Goal: Browse casually

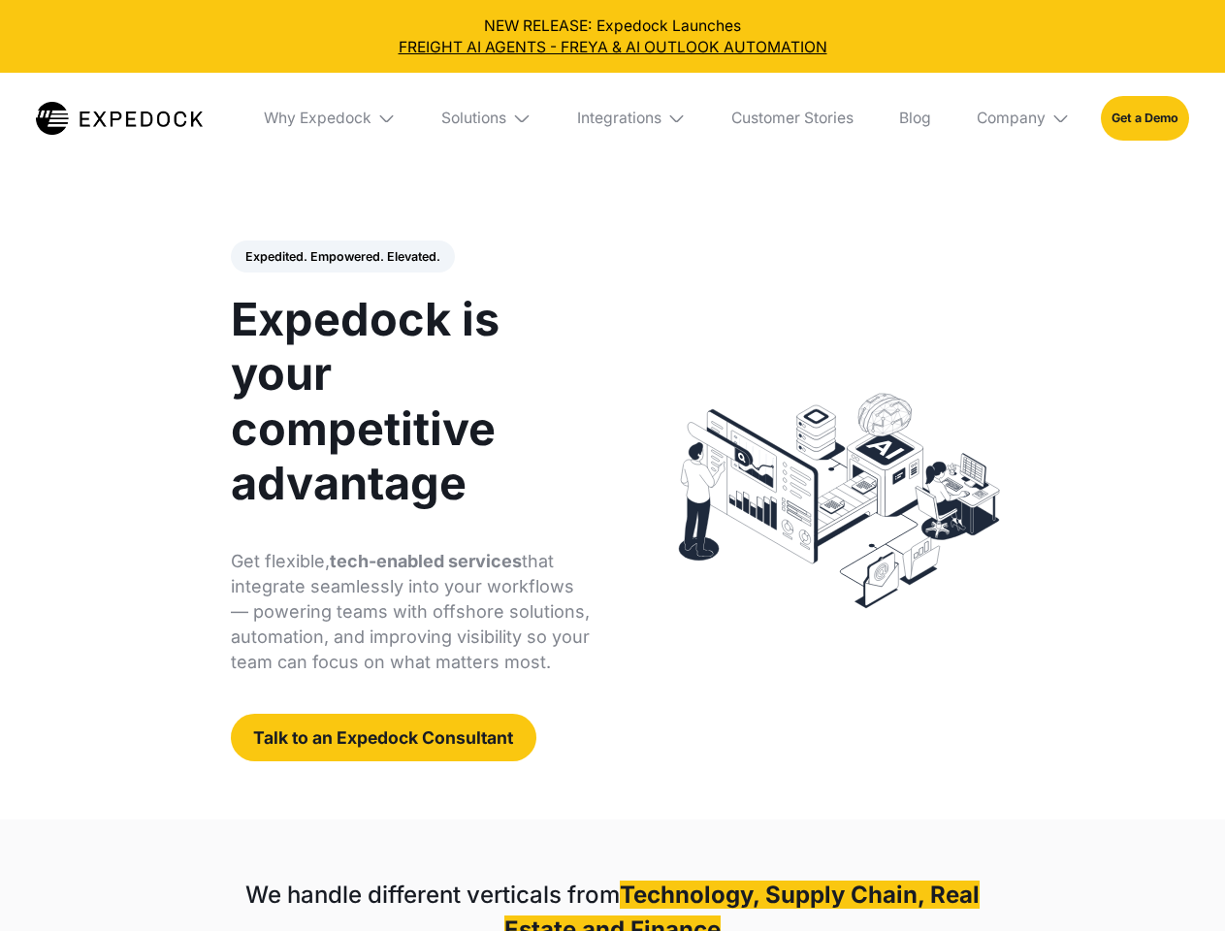
select select
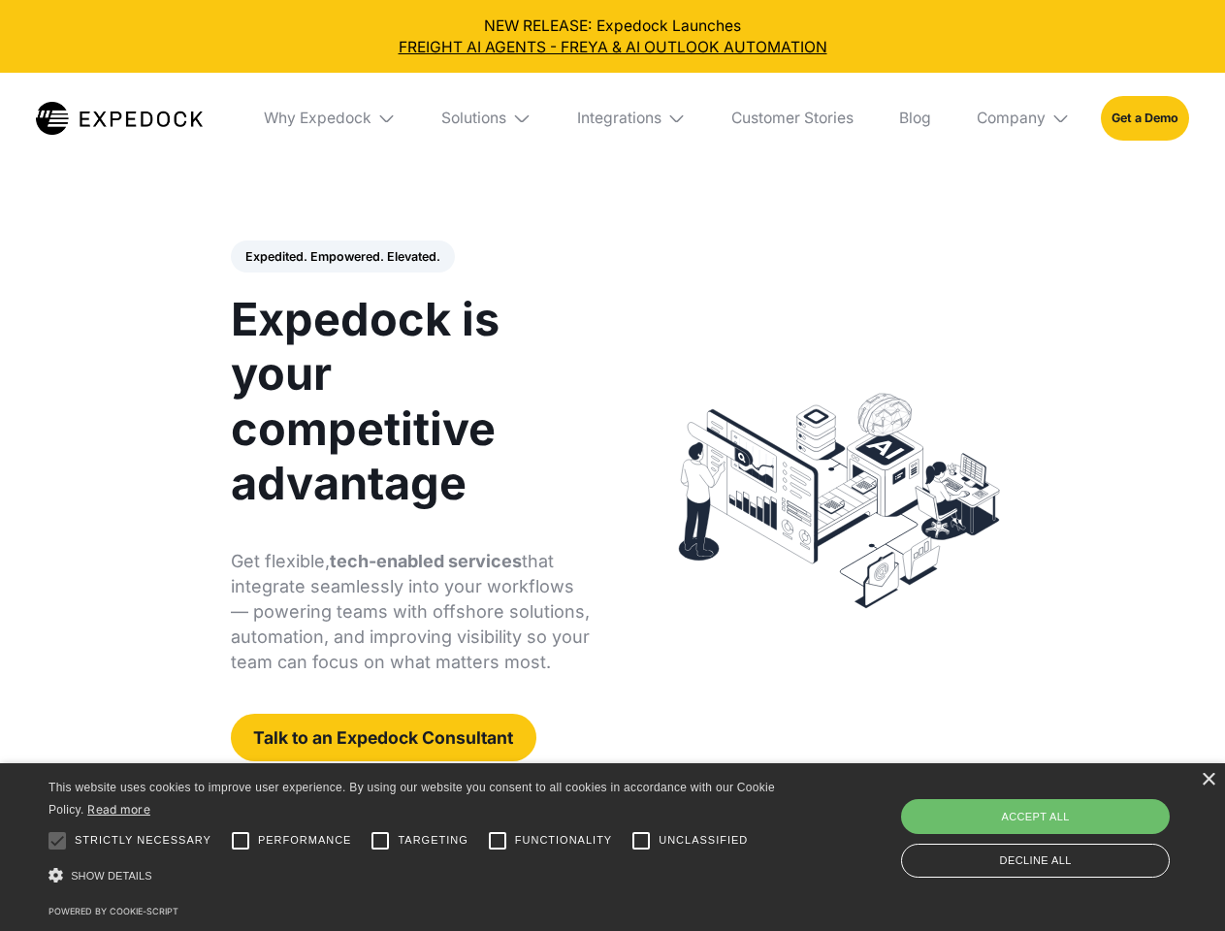
click at [612, 118] on div "Integrations" at bounding box center [619, 118] width 84 height 19
click at [331, 118] on div "Why Expedock" at bounding box center [301, 118] width 108 height 19
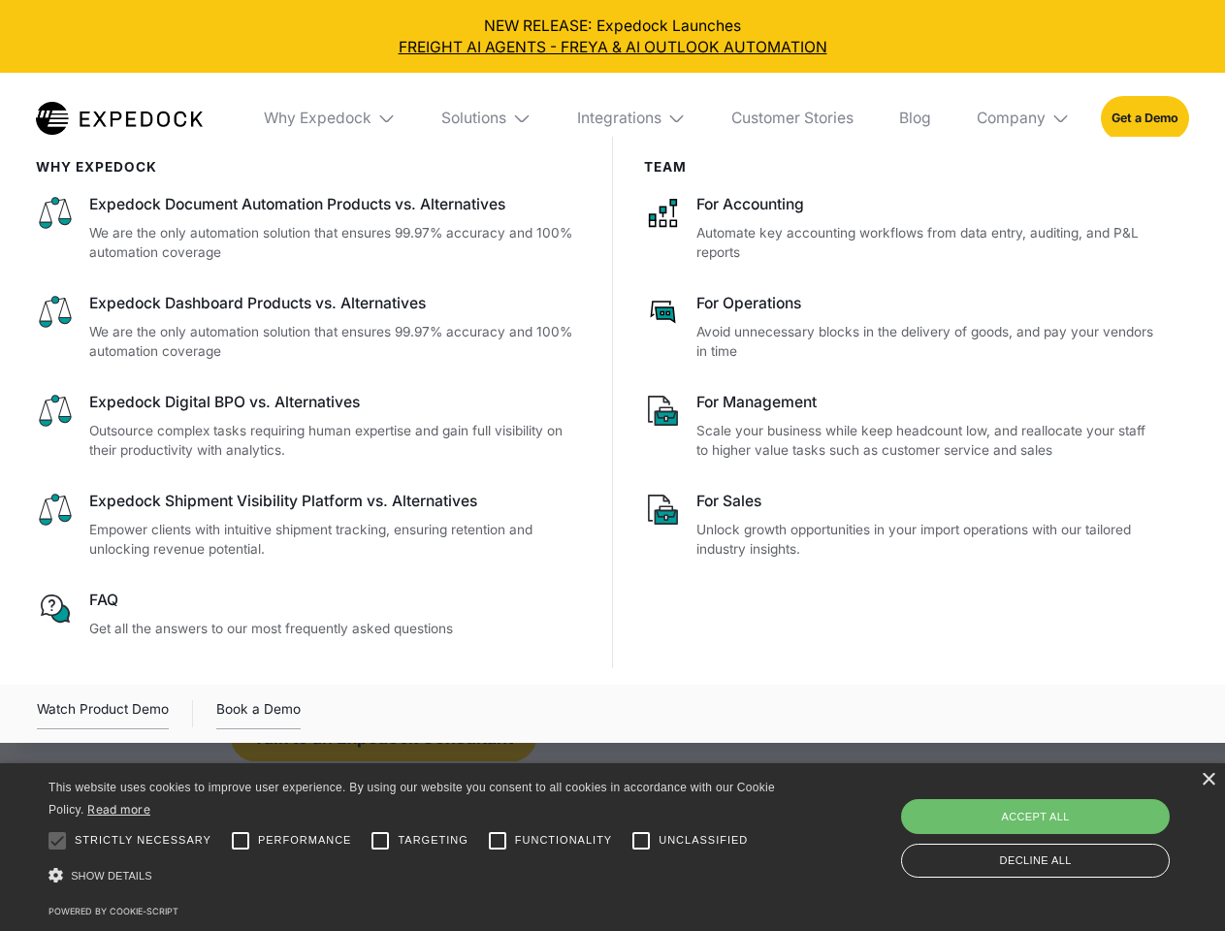
click at [488, 118] on div "Solutions" at bounding box center [473, 118] width 65 height 19
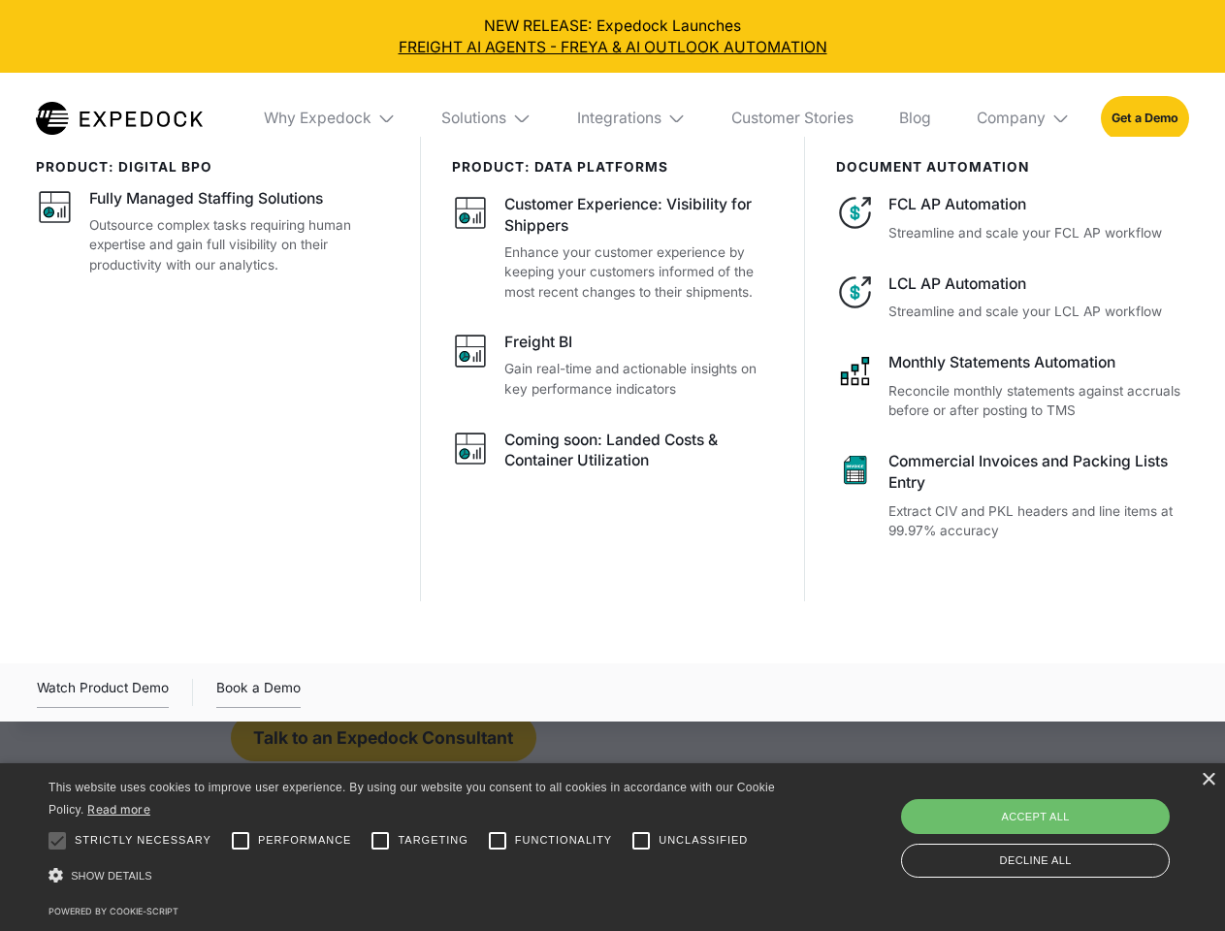
click at [633, 118] on div "Integrations" at bounding box center [619, 118] width 84 height 19
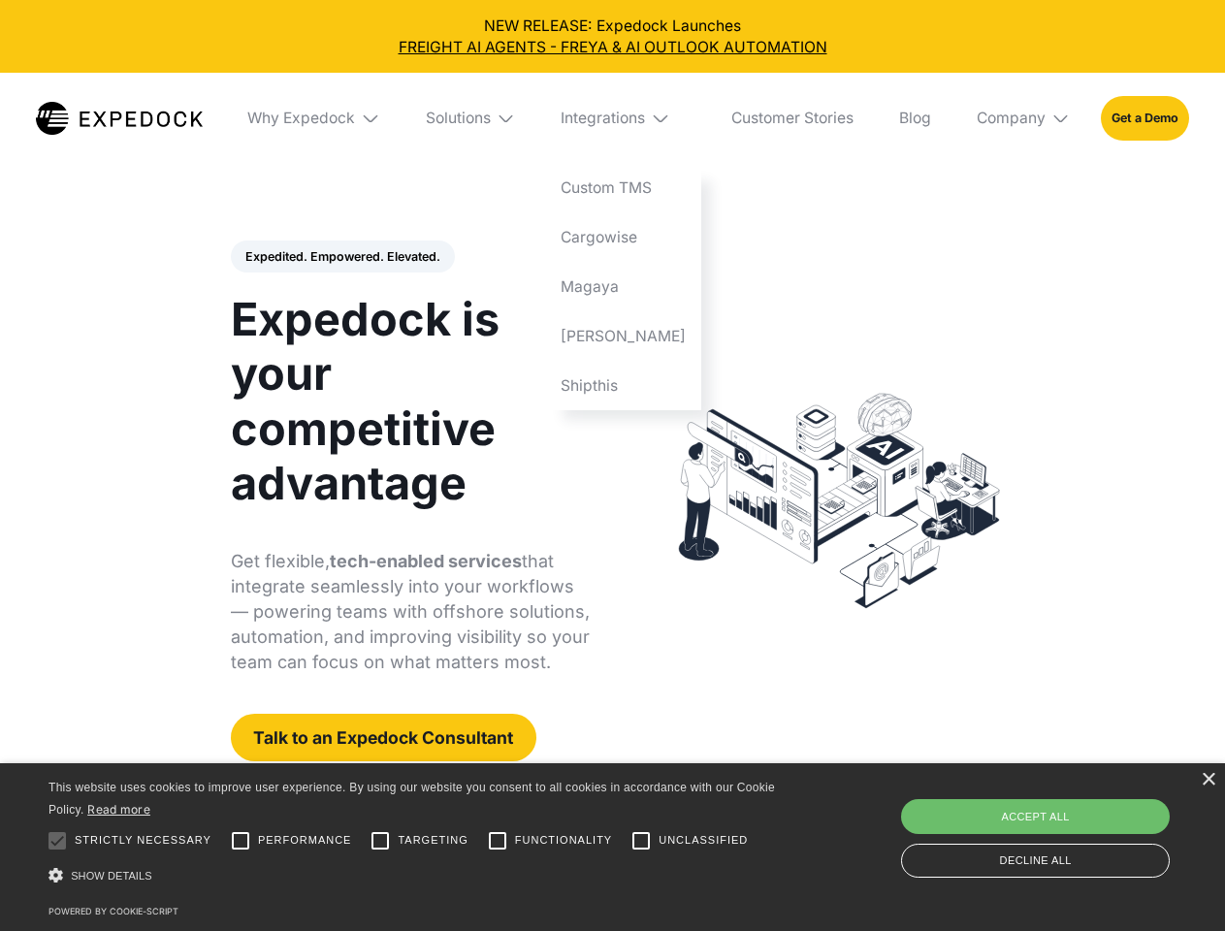
click at [1025, 118] on div "Company" at bounding box center [1011, 118] width 69 height 19
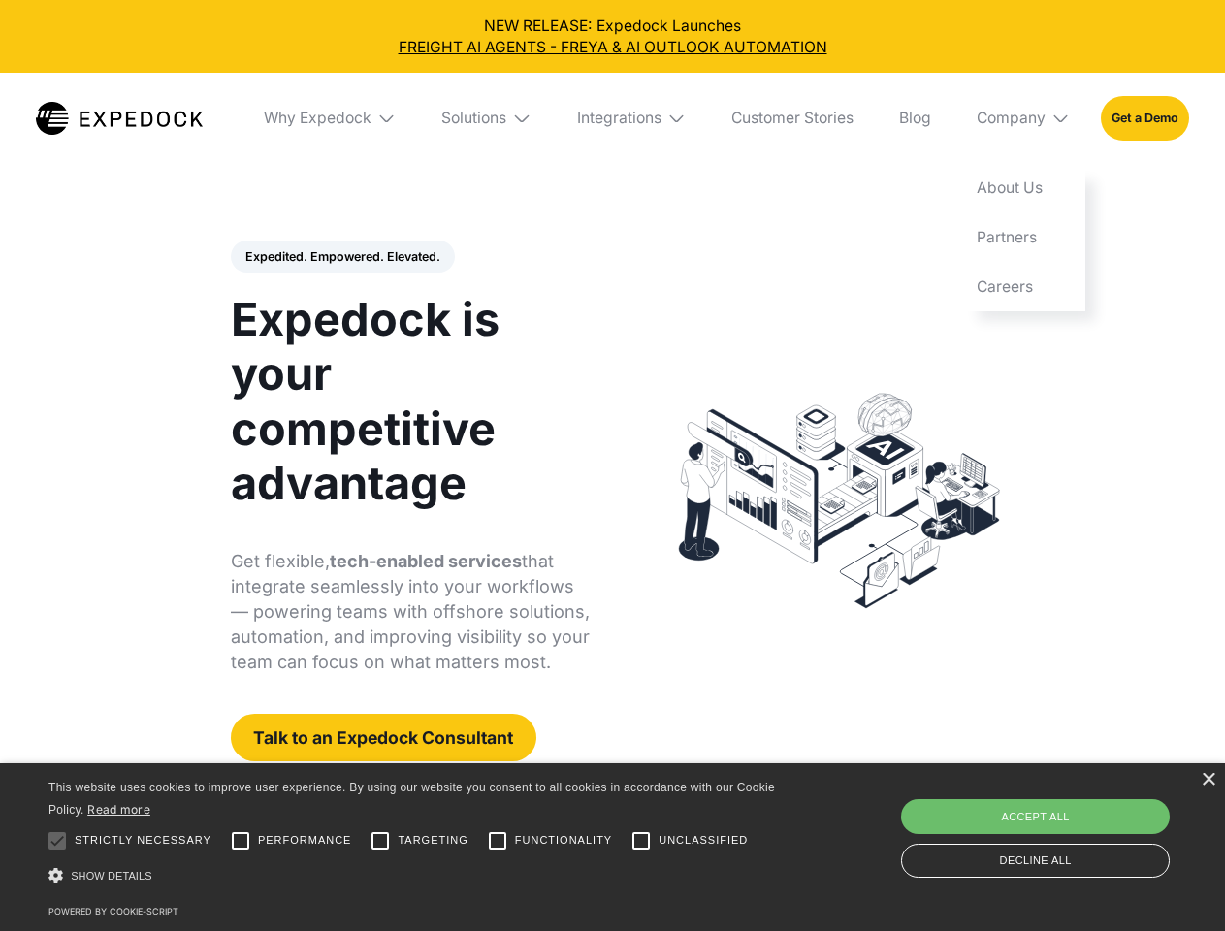
click at [342, 257] on div "Expedited. Empowered. Elevated. Automate Freight Document Extraction at 99.97% …" at bounding box center [411, 502] width 360 height 522
click at [57, 841] on div at bounding box center [57, 841] width 39 height 39
click at [241, 841] on input "Performance" at bounding box center [240, 841] width 39 height 39
checkbox input "true"
click at [380, 841] on input "Targeting" at bounding box center [380, 841] width 39 height 39
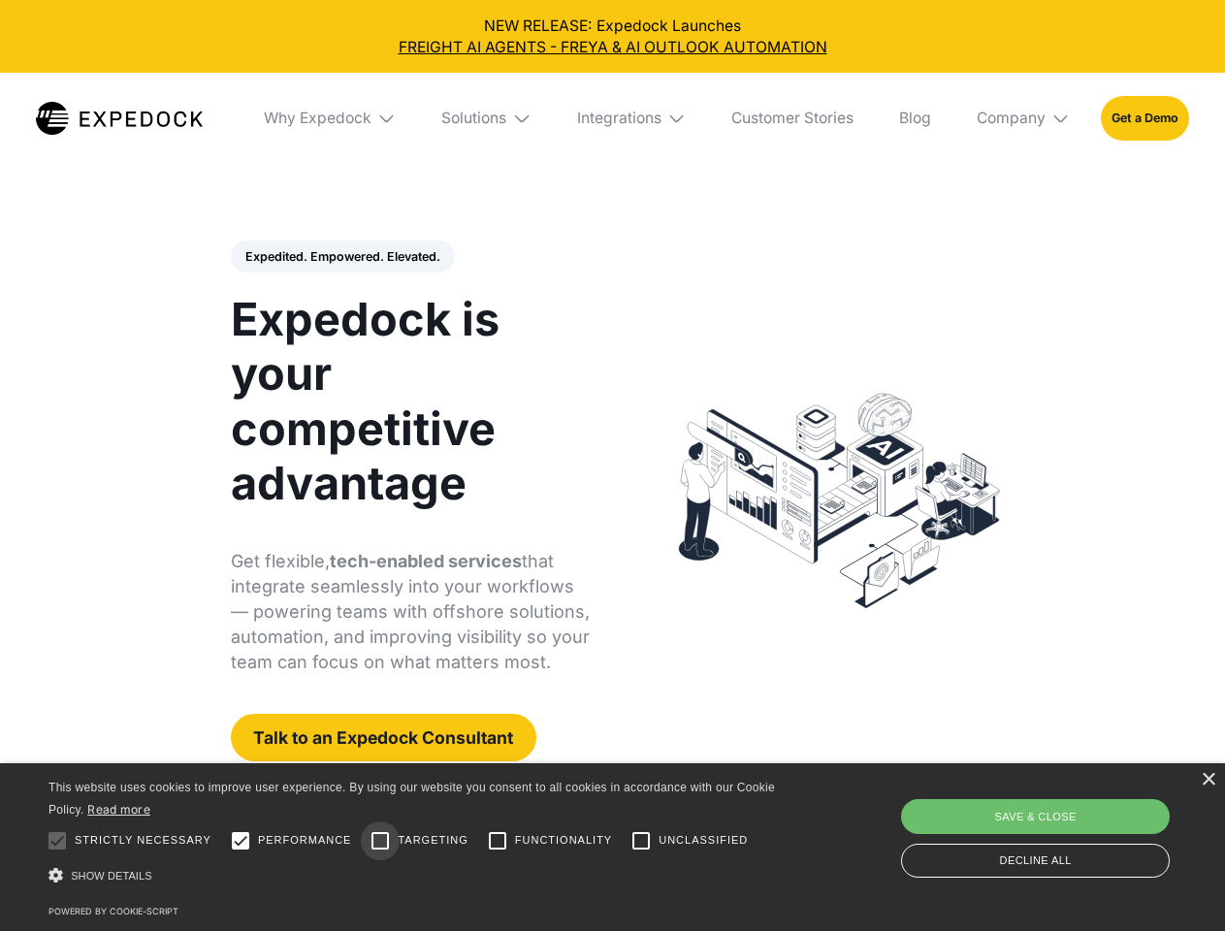
checkbox input "true"
click at [498, 841] on input "Functionality" at bounding box center [497, 841] width 39 height 39
checkbox input "true"
